Goal: Complete application form: Fill out and submit a form for a specific purpose

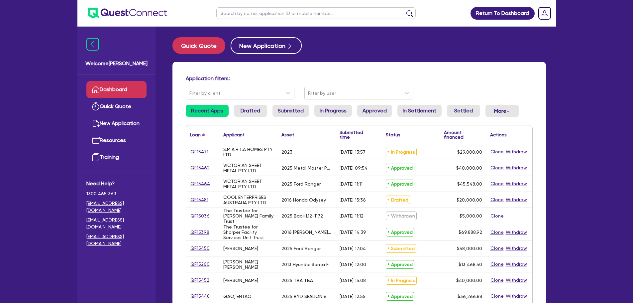
click at [121, 90] on link "Dashboard" at bounding box center [116, 89] width 60 height 17
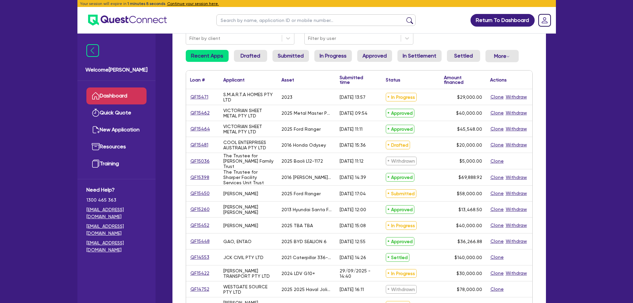
scroll to position [66, 0]
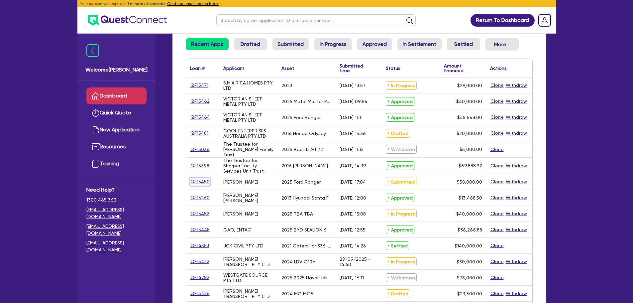
click at [201, 183] on link "QF15450" at bounding box center [200, 182] width 20 height 8
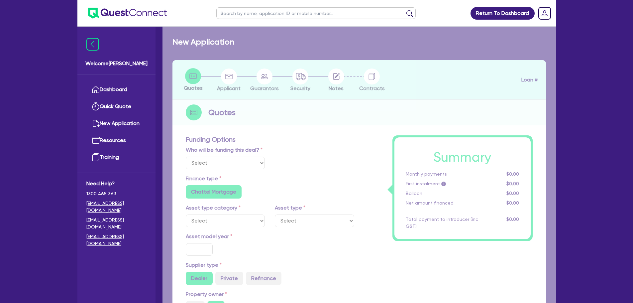
select select "Quest Finance - Own Book"
select select "CARS_AND_LIGHT_TRUCKS"
type input "2025"
radio input "true"
type input "58,000"
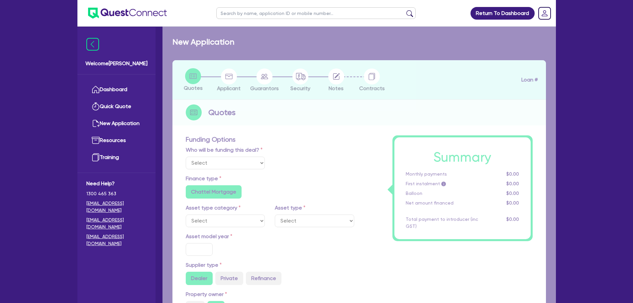
type input "30"
type input "17,400"
type input "8"
type input "4,640"
type input "17.95"
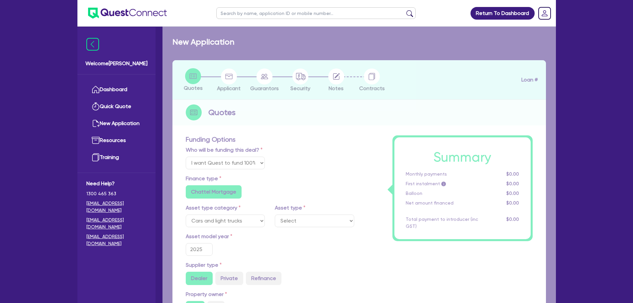
select select "PASSENGER_VEHICLES"
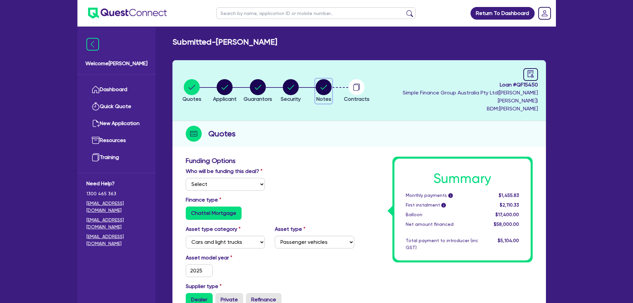
click at [332, 83] on circle "button" at bounding box center [324, 87] width 16 height 16
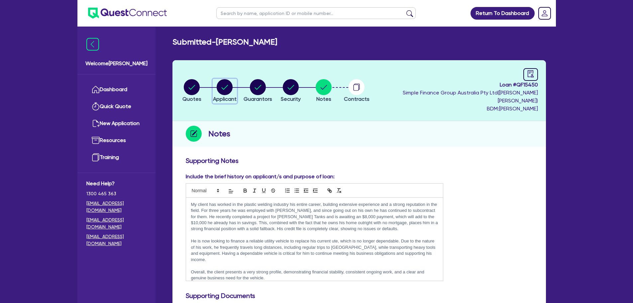
click at [226, 85] on icon "button" at bounding box center [225, 87] width 7 height 5
select select "SOLE_TRADER"
select select "MANUFACTURING"
select select "METAL_AND_PLASTICS"
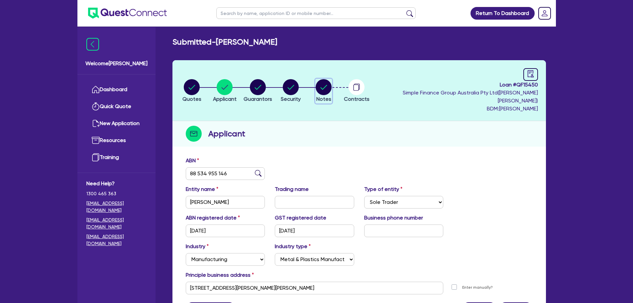
click at [332, 81] on circle "button" at bounding box center [324, 87] width 16 height 16
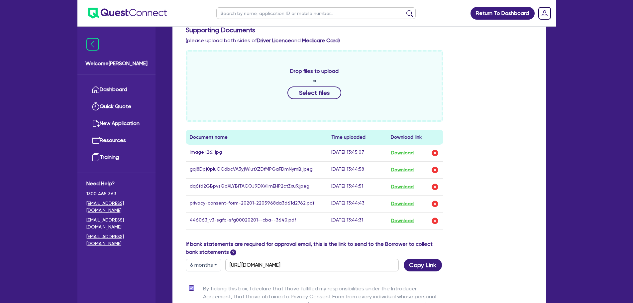
scroll to position [266, 0]
click at [410, 165] on button "Download" at bounding box center [402, 169] width 23 height 9
click at [408, 216] on button "Download" at bounding box center [402, 220] width 23 height 9
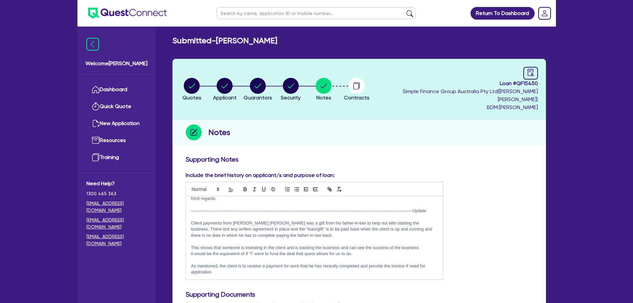
scroll to position [0, 0]
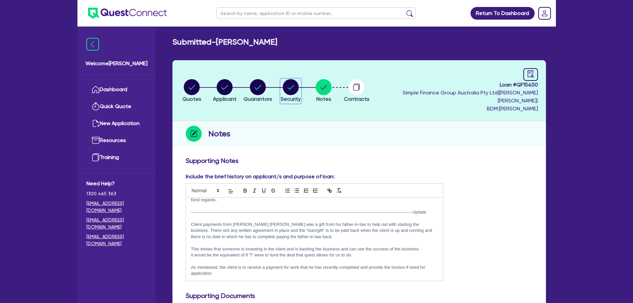
click at [299, 86] on circle "button" at bounding box center [291, 87] width 16 height 16
select select "CARS_AND_LIGHT_TRUCKS"
select select "PASSENGER_VEHICLES"
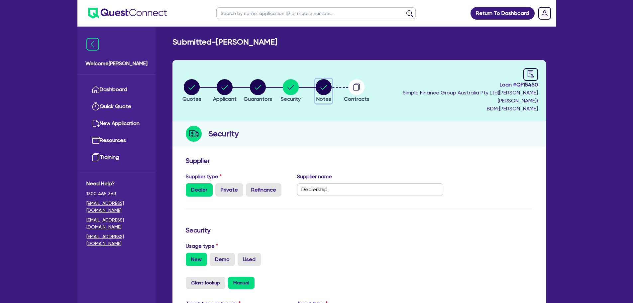
click at [332, 89] on circle "button" at bounding box center [324, 87] width 16 height 16
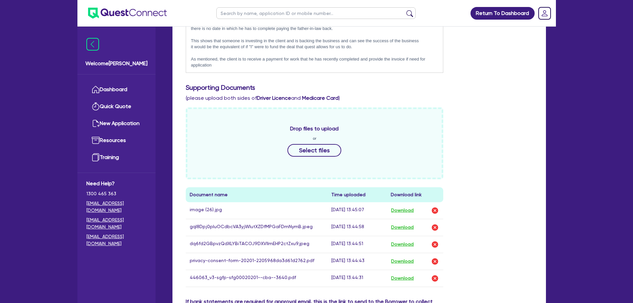
scroll to position [133, 0]
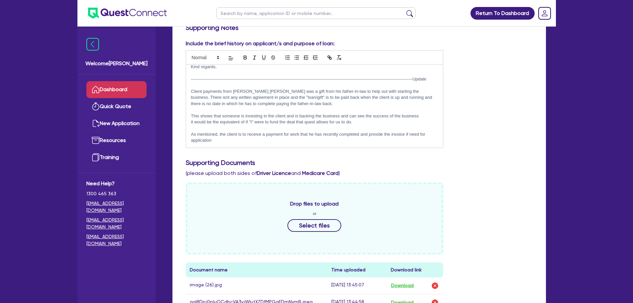
click at [135, 90] on link "Dashboard" at bounding box center [116, 89] width 60 height 17
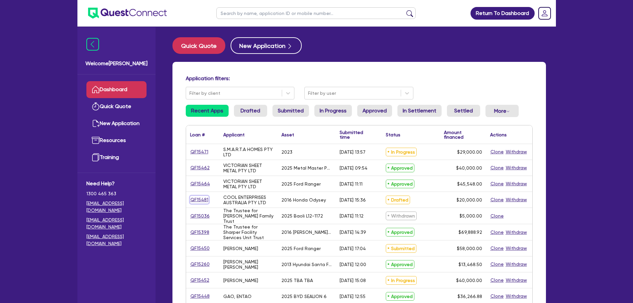
click at [198, 201] on link "QF15481" at bounding box center [199, 200] width 19 height 8
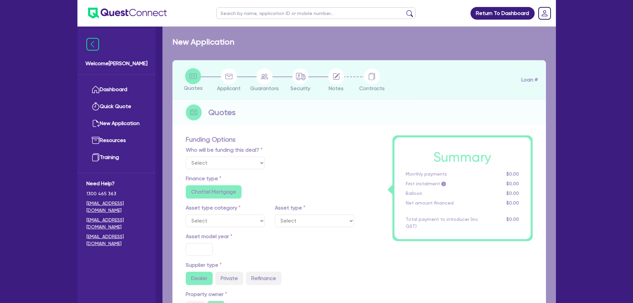
select select "Quest Finance - Own Book"
select select "CARS_AND_LIGHT_TRUCKS"
type input "2016"
type input "30,000"
type input "10,000"
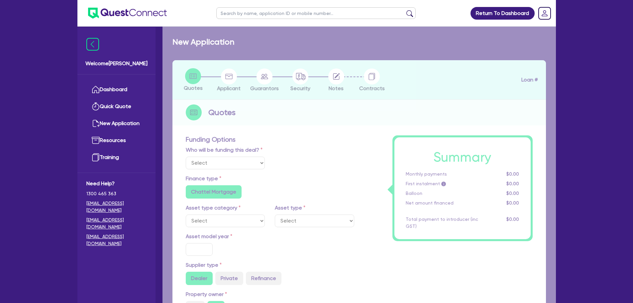
type input "10"
type input "2,000"
type input "12"
type input "1,000"
select select "PASSENGER_VEHICLES"
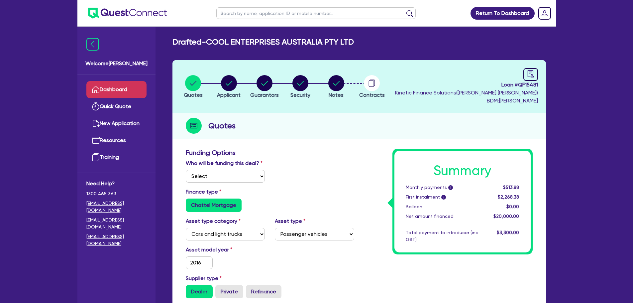
click at [138, 95] on link "Dashboard" at bounding box center [116, 89] width 60 height 17
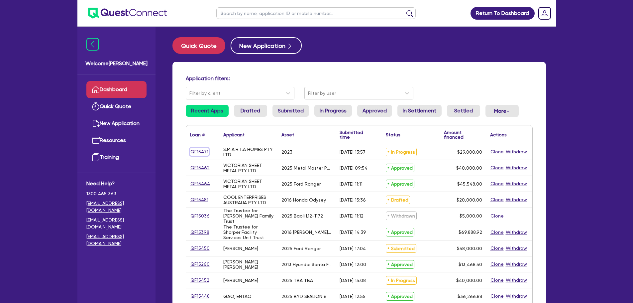
click at [192, 150] on link "QF15471" at bounding box center [199, 152] width 19 height 8
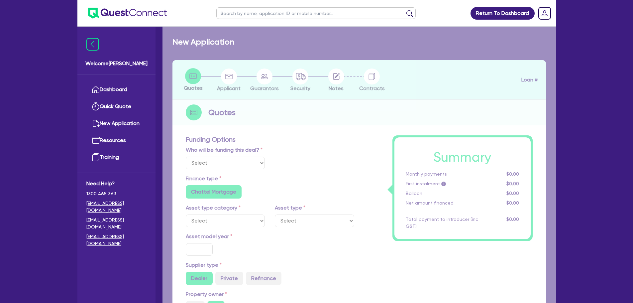
select select "Quest Finance - Own Book"
select select "CARS_AND_LIGHT_TRUCKS"
type input "2023"
radio input "true"
type input "29,000"
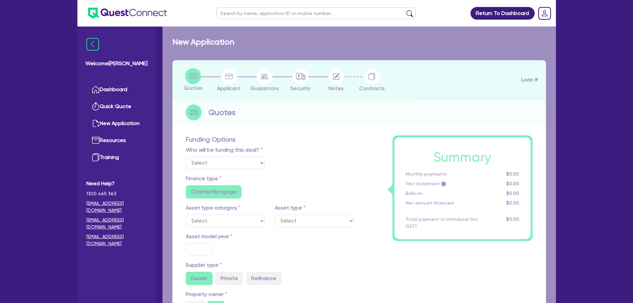
type input "10"
type input "2,900"
type input "17.95"
type input "1,200"
select select "PASSENGER_VEHICLES"
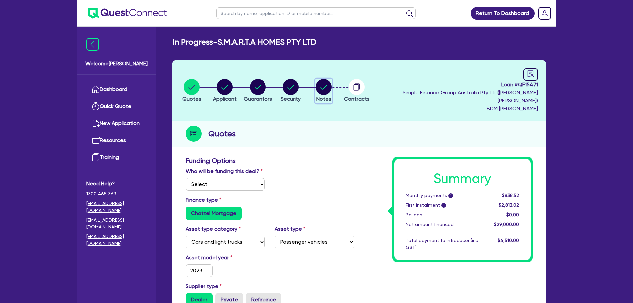
click at [332, 85] on circle "button" at bounding box center [324, 87] width 16 height 16
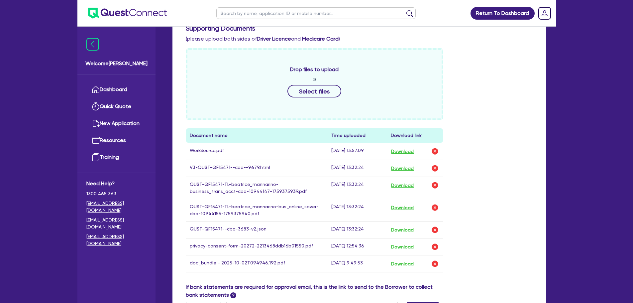
scroll to position [233, 0]
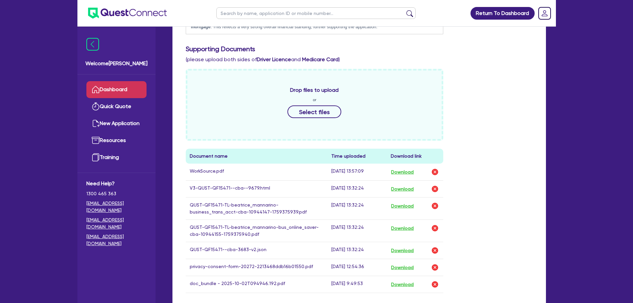
click at [110, 85] on link "Dashboard" at bounding box center [116, 89] width 60 height 17
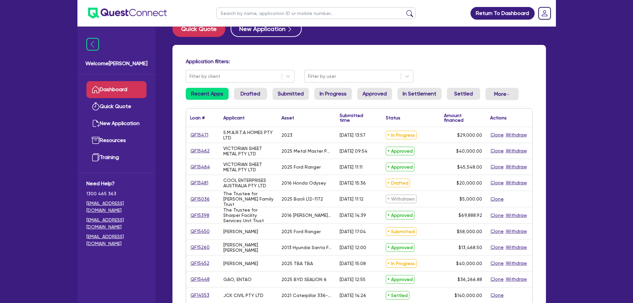
scroll to position [33, 0]
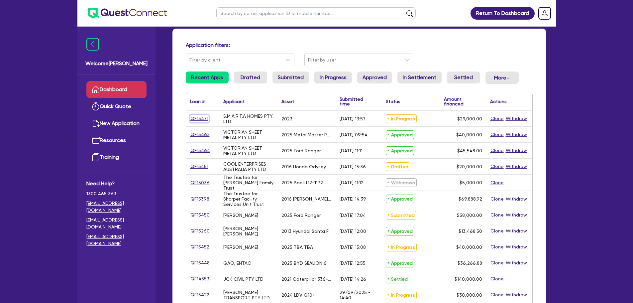
click at [200, 117] on link "QF15471" at bounding box center [199, 119] width 19 height 8
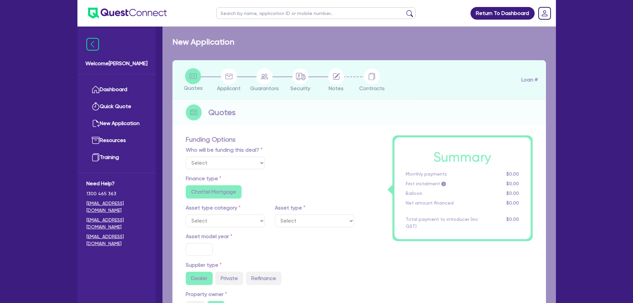
select select "Quest Finance - Own Book"
select select "CARS_AND_LIGHT_TRUCKS"
type input "2023"
radio input "true"
type input "29,000"
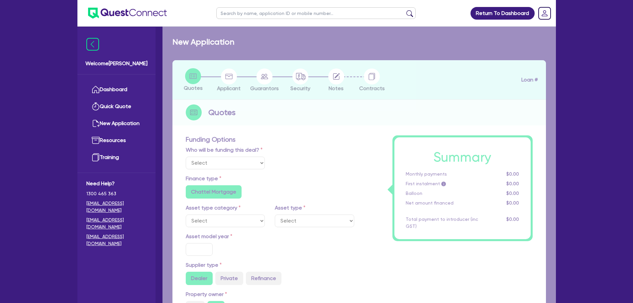
type input "10"
type input "2,900"
type input "17.95"
type input "1,200"
select select "PASSENGER_VEHICLES"
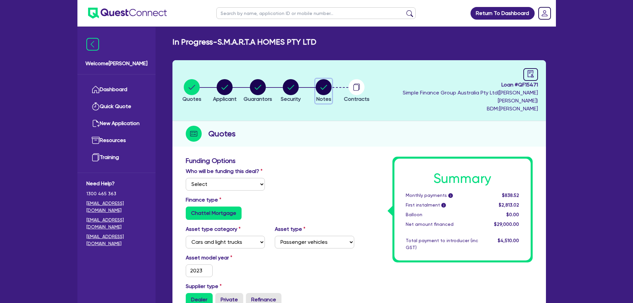
click at [332, 80] on circle "button" at bounding box center [324, 87] width 16 height 16
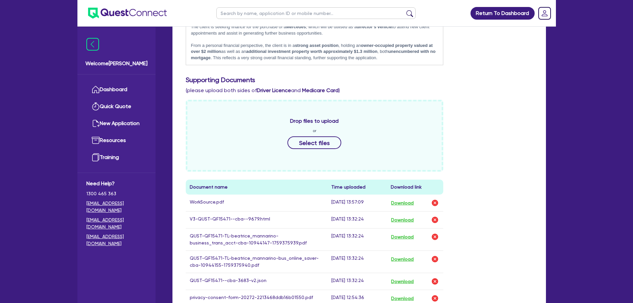
scroll to position [233, 0]
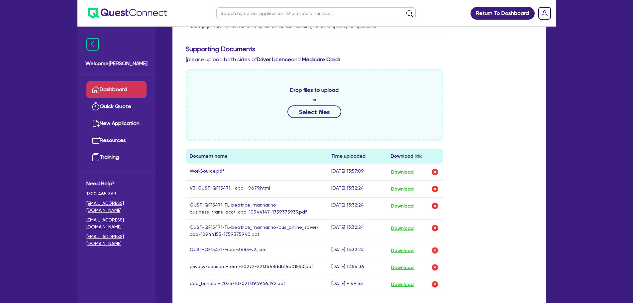
click at [133, 86] on link "Dashboard" at bounding box center [116, 89] width 60 height 17
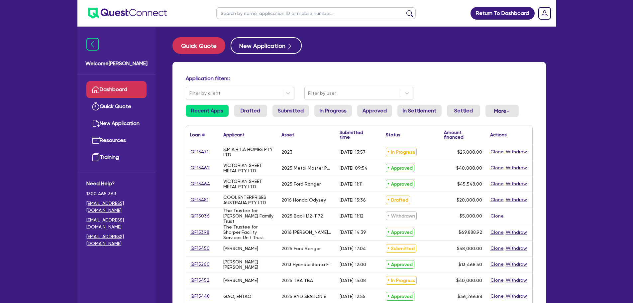
scroll to position [33, 0]
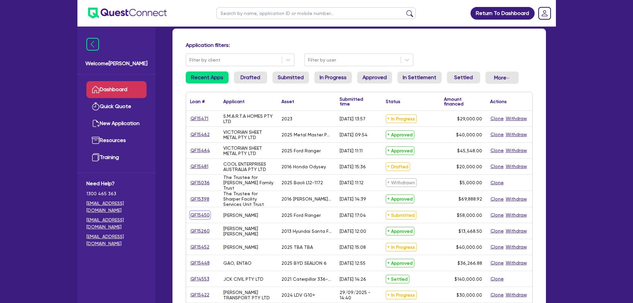
click at [202, 217] on link "QF15450" at bounding box center [200, 215] width 20 height 8
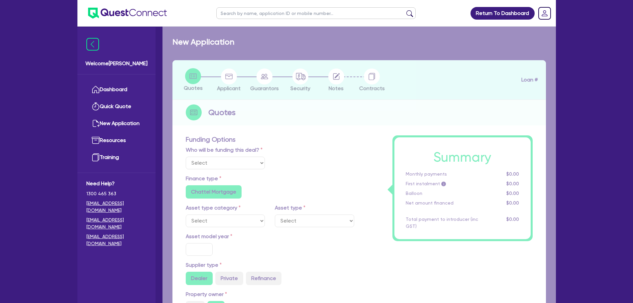
select select "Quest Finance - Own Book"
select select "CARS_AND_LIGHT_TRUCKS"
type input "2025"
radio input "true"
type input "58,000"
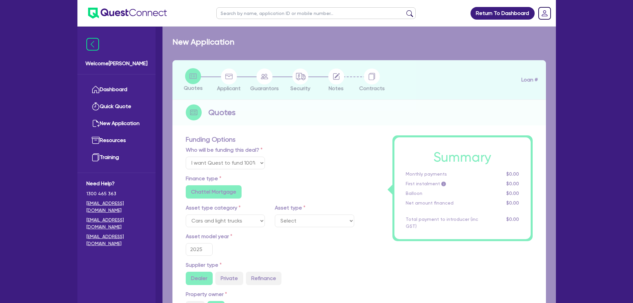
type input "30"
type input "17,400"
type input "8"
type input "4,640"
type input "17.95"
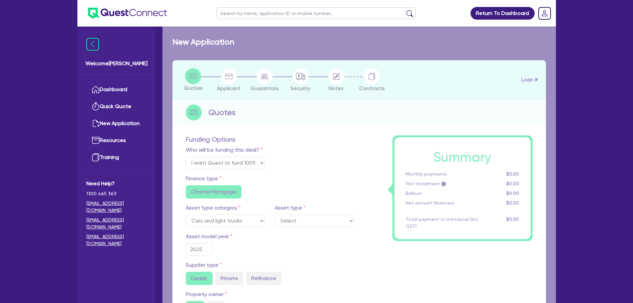
select select "PASSENGER_VEHICLES"
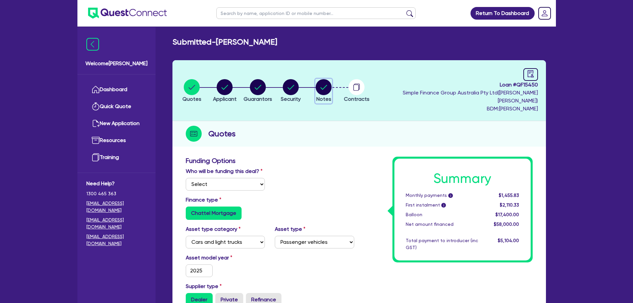
click at [332, 88] on circle "button" at bounding box center [324, 87] width 16 height 16
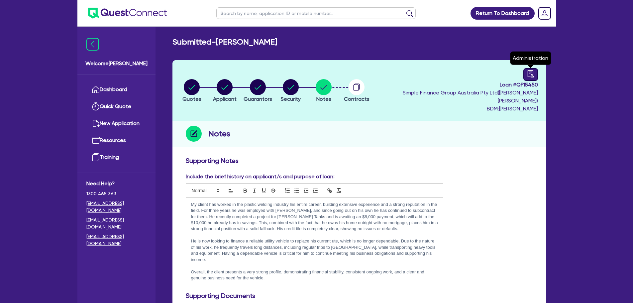
click at [528, 79] on div at bounding box center [531, 74] width 15 height 13
select select "SUBMITTED_AMENDED"
select select "Quest Finance - Own Book"
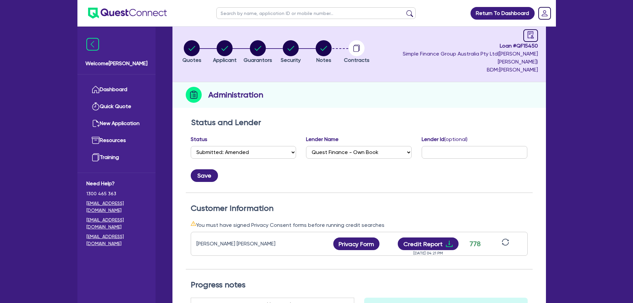
scroll to position [133, 0]
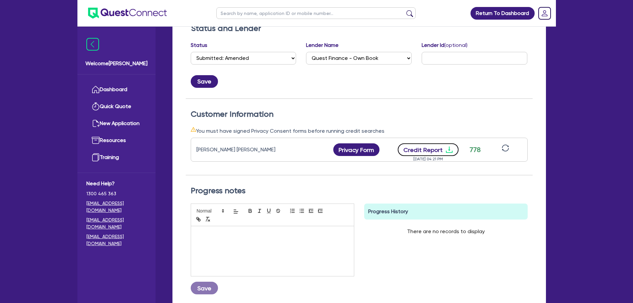
click at [451, 146] on icon "download" at bounding box center [449, 150] width 8 height 8
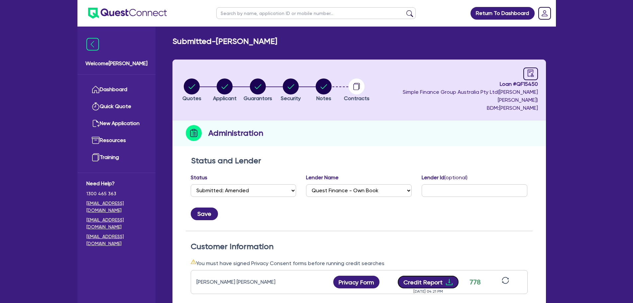
scroll to position [0, 0]
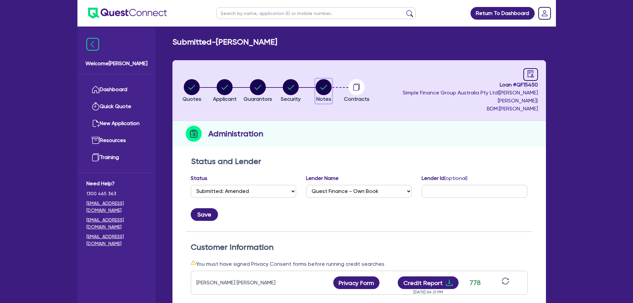
click at [332, 84] on circle "button" at bounding box center [324, 87] width 16 height 16
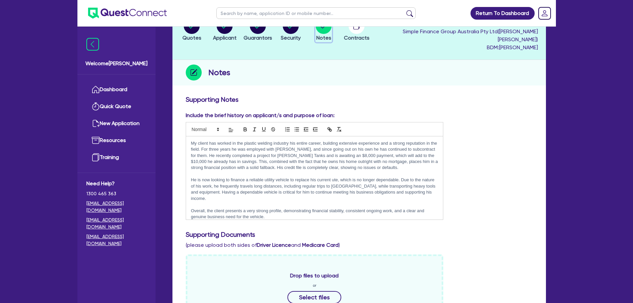
scroll to position [66, 0]
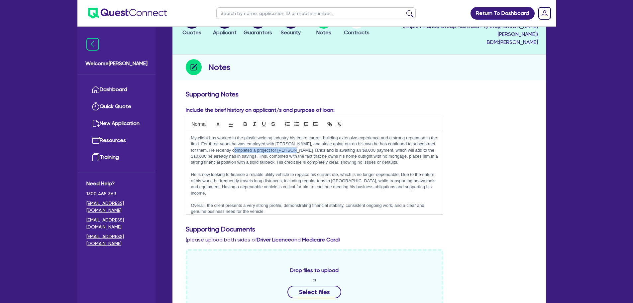
drag, startPoint x: 241, startPoint y: 143, endPoint x: 295, endPoint y: 142, distance: 53.9
click at [295, 142] on p "My client has worked in the plastic welding industry his entire career, buildin…" at bounding box center [314, 150] width 247 height 31
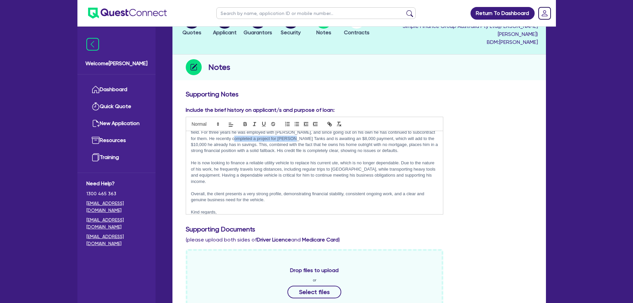
scroll to position [0, 0]
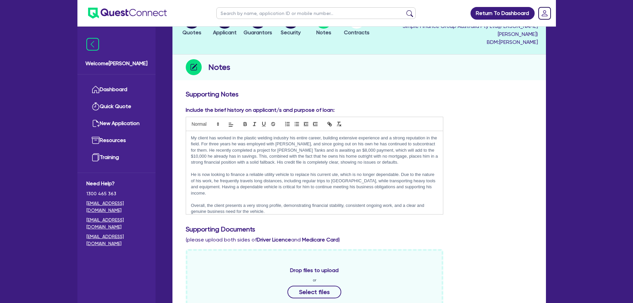
click at [474, 138] on div "Include the brief history on applicant/s and purpose of loan: My client has wor…" at bounding box center [359, 163] width 357 height 114
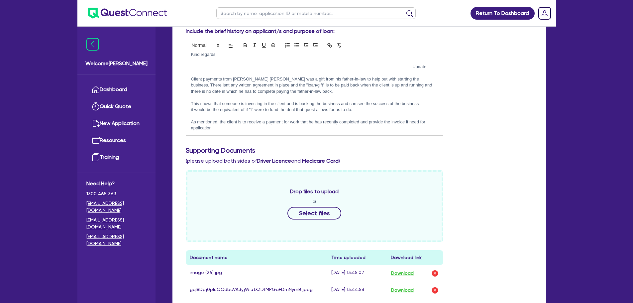
scroll to position [233, 0]
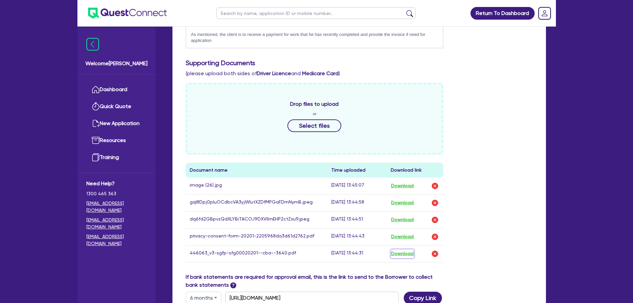
click at [401, 249] on button "Download" at bounding box center [402, 253] width 23 height 9
click at [139, 82] on link "Dashboard" at bounding box center [116, 89] width 60 height 17
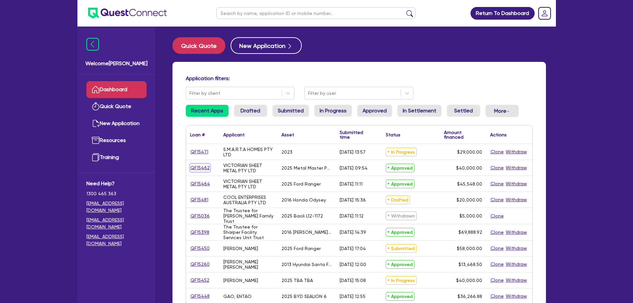
click at [202, 171] on link "QF15462" at bounding box center [200, 168] width 20 height 8
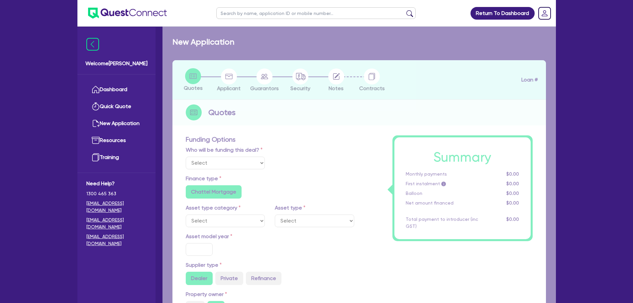
select select "Quest Finance - Own Book"
select select "SECONDARY_ASSETS"
type input "2025"
type input "50,000"
type input "10,000"
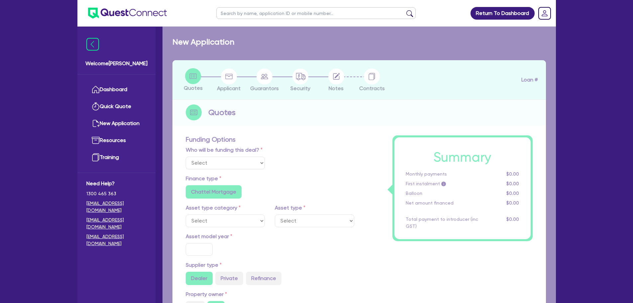
type input "2.5"
type input "1,000"
radio input "true"
type input "17.95"
select select "ENGINEERING_AND_TOOLMAKING"
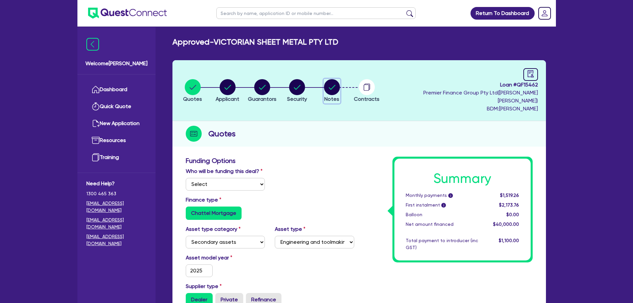
click at [334, 81] on circle "button" at bounding box center [332, 87] width 16 height 16
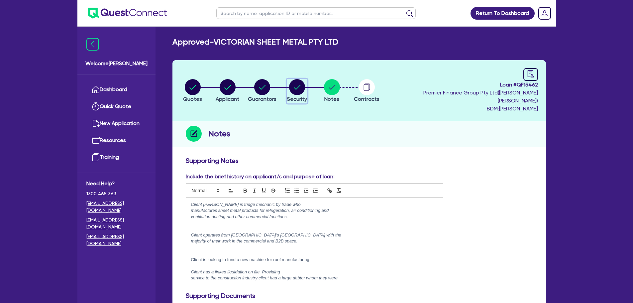
click at [300, 85] on icon "button" at bounding box center [297, 87] width 7 height 5
select select "SECONDARY_ASSETS"
select select "ENGINEERING_AND_TOOLMAKING"
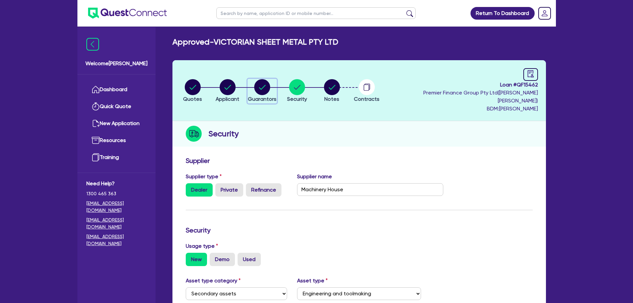
click at [266, 89] on circle "button" at bounding box center [262, 87] width 16 height 16
select select "MR"
select select "VIC"
select select "MARRIED"
select select "CASH"
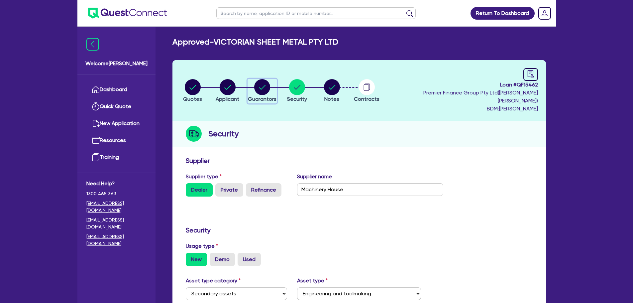
select select "EQUIPMENT"
select select "HOUSEHOLD_PERSONAL"
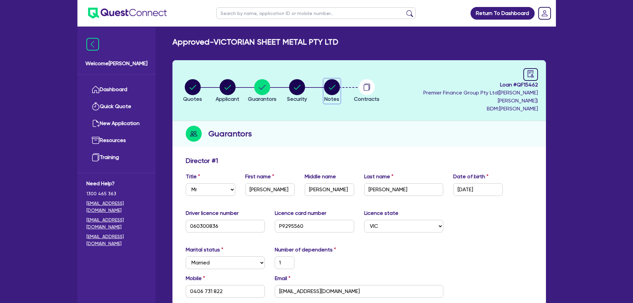
click at [340, 85] on circle "button" at bounding box center [332, 87] width 16 height 16
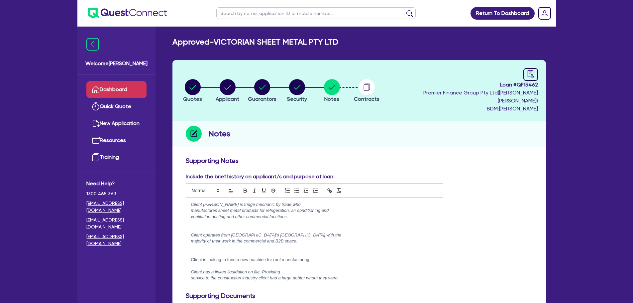
click at [106, 87] on link "Dashboard" at bounding box center [116, 89] width 60 height 17
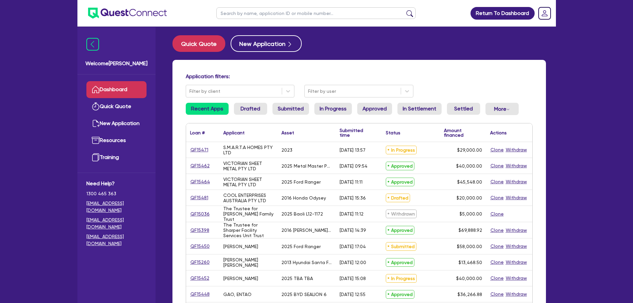
scroll to position [33, 0]
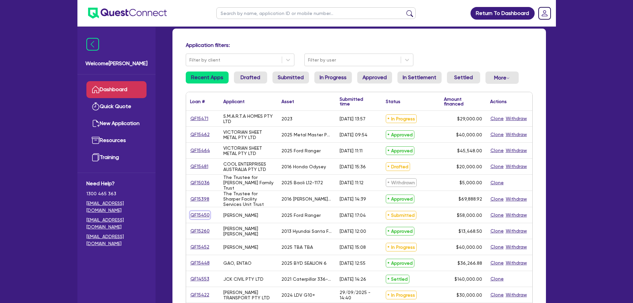
click at [198, 214] on link "QF15450" at bounding box center [200, 215] width 20 height 8
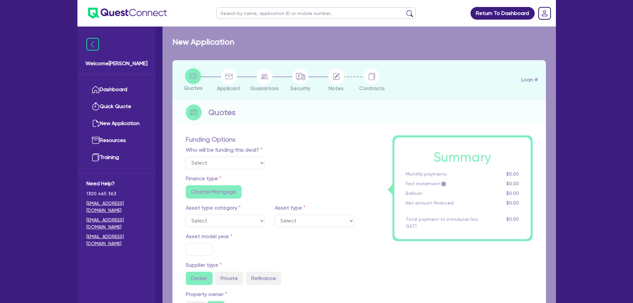
select select "Quest Finance - Own Book"
select select "CARS_AND_LIGHT_TRUCKS"
type input "2025"
radio input "true"
type input "58,000"
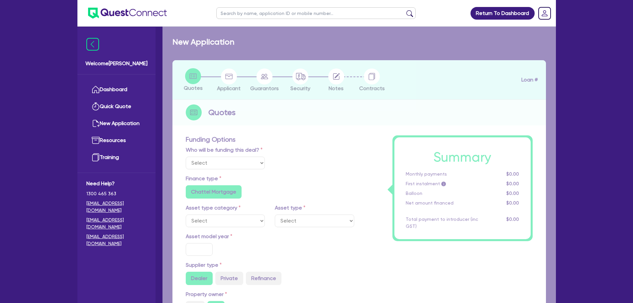
type input "30"
type input "17,400"
type input "8"
type input "4,640"
type input "17.95"
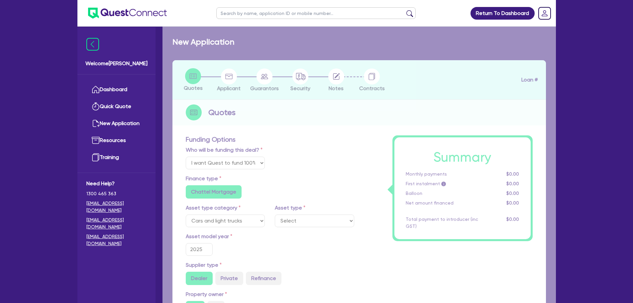
select select "PASSENGER_VEHICLES"
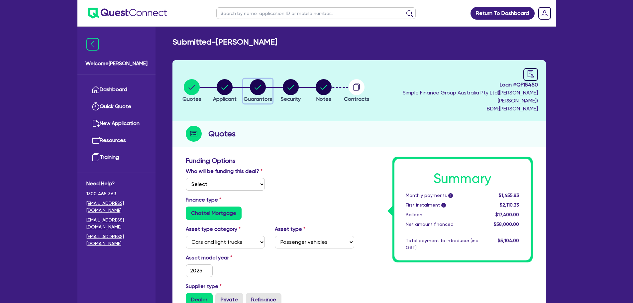
click at [261, 85] on icon "button" at bounding box center [258, 87] width 7 height 5
select select "MR"
select select "QLD"
select select "MARRIED"
select select "CASH"
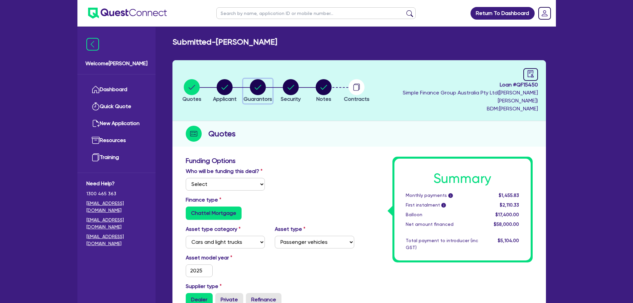
select select "PROPERTY"
select select "VEHICLE"
select select "TRAILER"
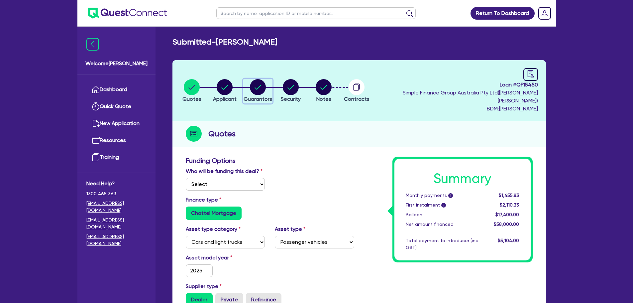
select select "VEHICLE_LOAN"
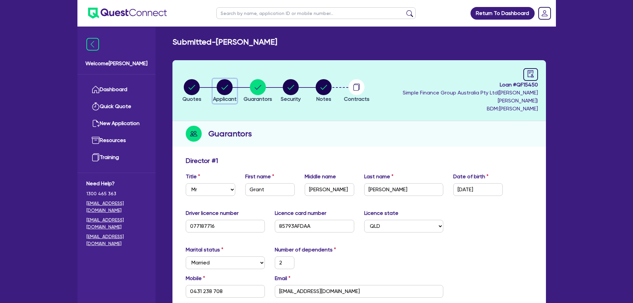
click at [233, 81] on circle "button" at bounding box center [225, 87] width 16 height 16
select select "SOLE_TRADER"
select select "MANUFACTURING"
select select "METAL_AND_PLASTICS"
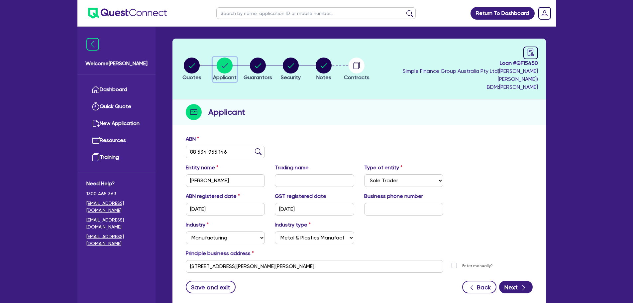
scroll to position [33, 0]
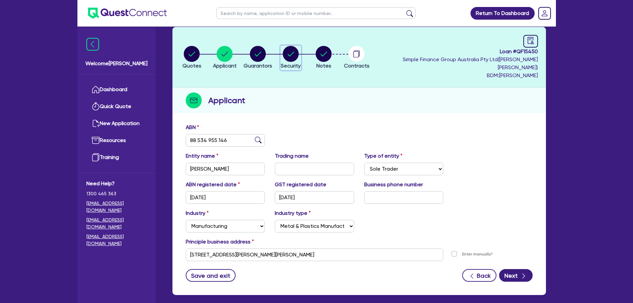
click at [299, 55] on circle "button" at bounding box center [291, 54] width 16 height 16
select select "CARS_AND_LIGHT_TRUCKS"
select select "PASSENGER_VEHICLES"
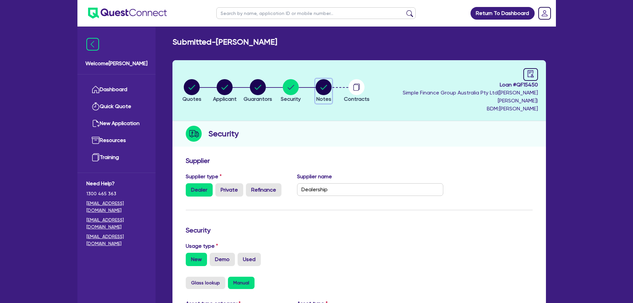
click at [332, 83] on circle "button" at bounding box center [324, 87] width 16 height 16
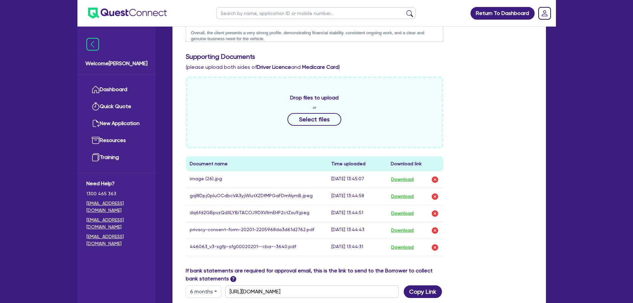
scroll to position [299, 0]
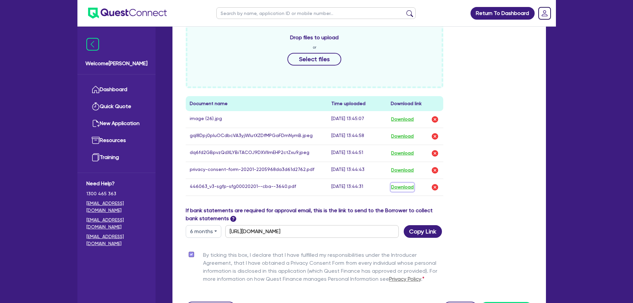
click at [405, 183] on button "Download" at bounding box center [402, 187] width 23 height 9
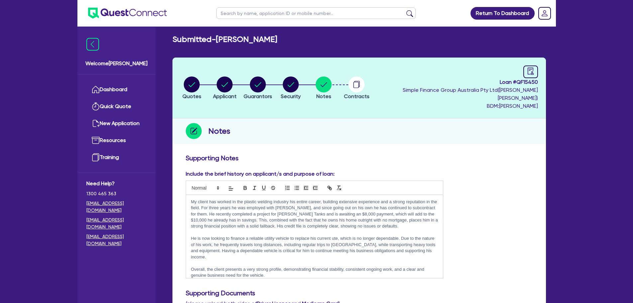
scroll to position [0, 0]
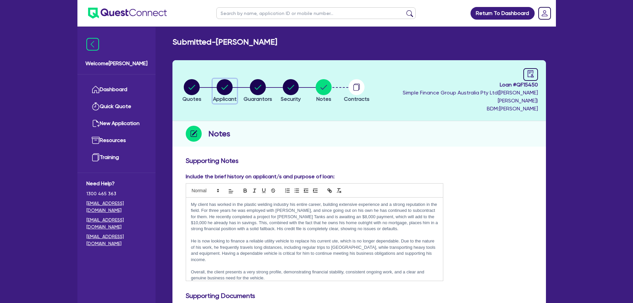
click at [237, 84] on div "button" at bounding box center [225, 87] width 24 height 16
select select "SOLE_TRADER"
select select "MANUFACTURING"
select select "METAL_AND_PLASTICS"
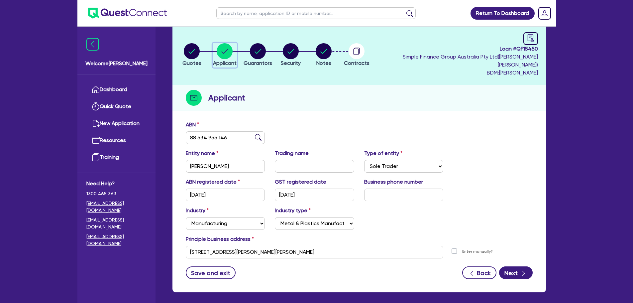
scroll to position [25, 0]
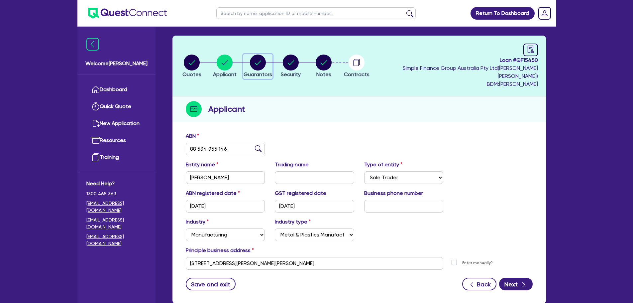
click at [256, 60] on div "button" at bounding box center [258, 63] width 29 height 16
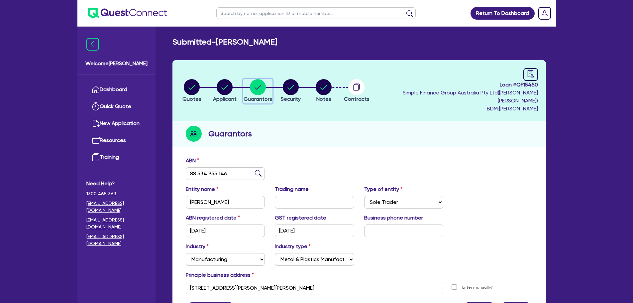
select select "MR"
select select "QLD"
select select "MARRIED"
select select "CASH"
select select "PROPERTY"
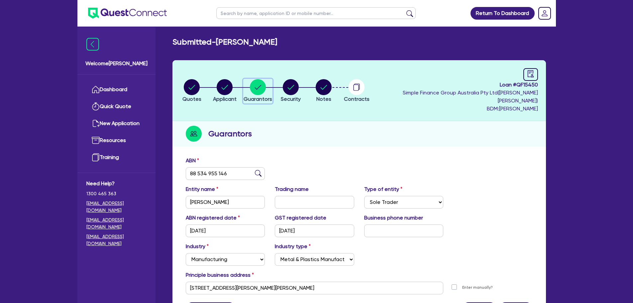
select select "VEHICLE"
select select "TRAILER"
select select "VEHICLE_LOAN"
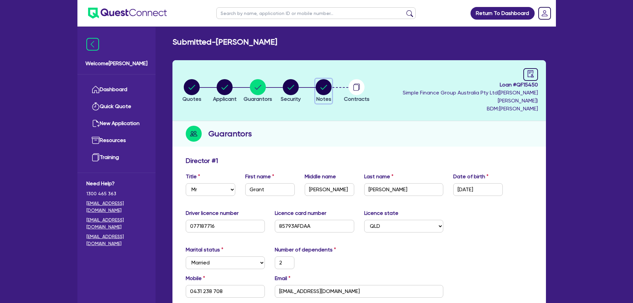
click at [332, 86] on circle "button" at bounding box center [324, 87] width 16 height 16
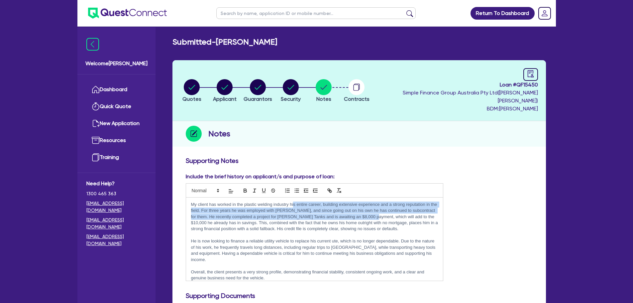
drag, startPoint x: 294, startPoint y: 198, endPoint x: 379, endPoint y: 211, distance: 85.7
click at [377, 210] on p "My client has worked in the plastic welding industry his entire career, buildin…" at bounding box center [314, 216] width 247 height 31
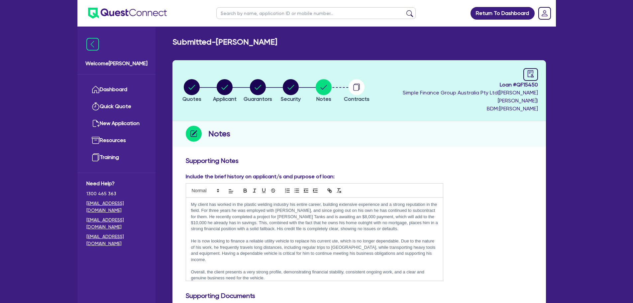
click at [379, 212] on p "My client has worked in the plastic welding industry his entire career, buildin…" at bounding box center [314, 216] width 247 height 31
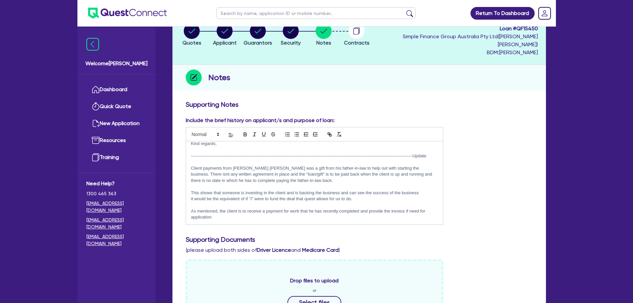
scroll to position [66, 0]
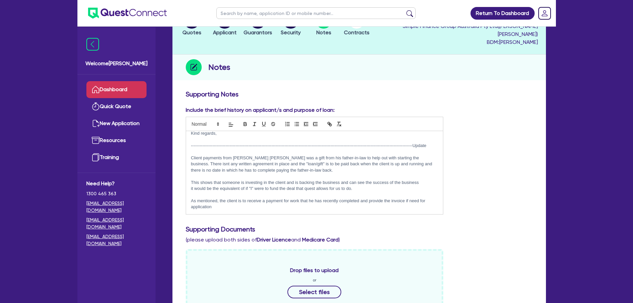
click at [106, 91] on link "Dashboard" at bounding box center [116, 89] width 60 height 17
